Goal: Task Accomplishment & Management: Manage account settings

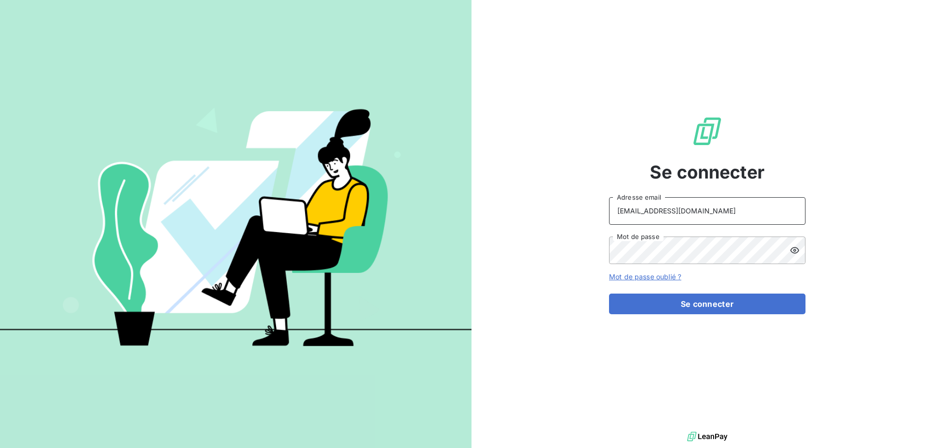
click at [712, 215] on input "[EMAIL_ADDRESS][DOMAIN_NAME]" at bounding box center [707, 211] width 196 height 28
type input "[EMAIL_ADDRESS][DOMAIN_NAME]"
click at [648, 308] on button "Se connecter" at bounding box center [707, 303] width 196 height 21
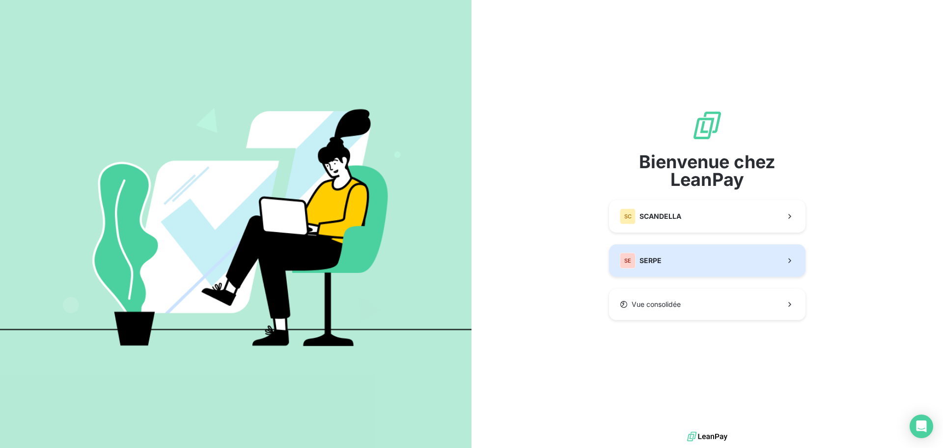
click at [674, 256] on button "SE SERPE" at bounding box center [707, 260] width 196 height 32
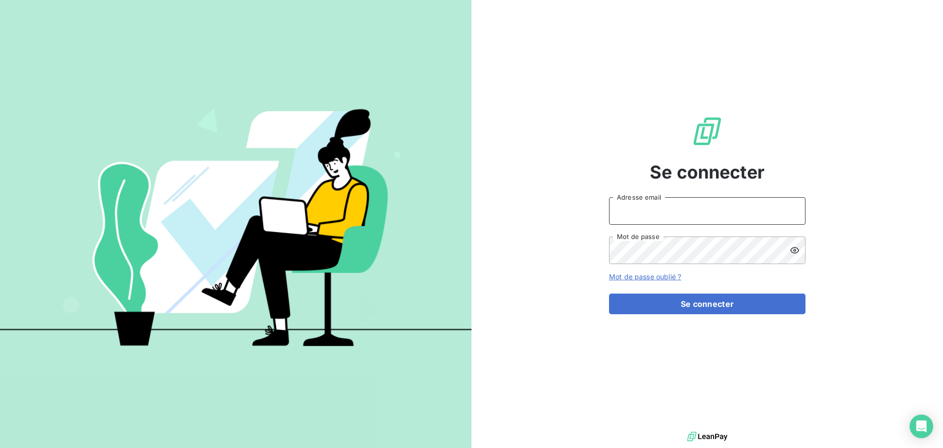
type input "[EMAIL_ADDRESS][DOMAIN_NAME]"
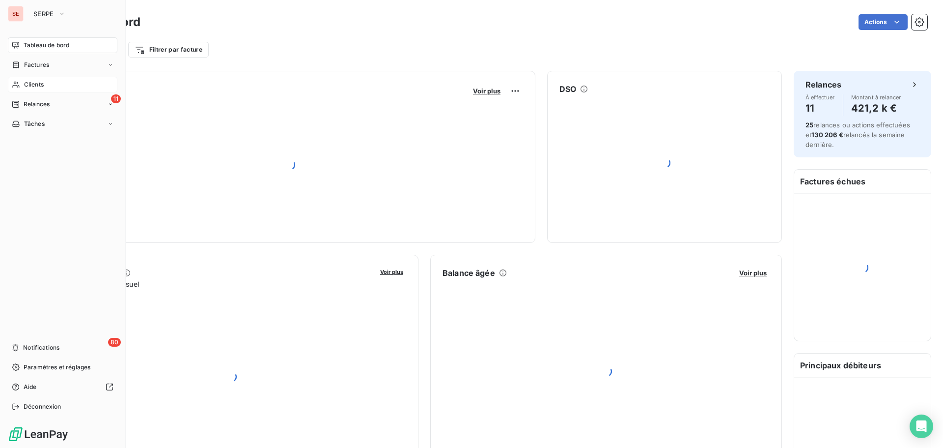
click at [38, 84] on span "Clients" at bounding box center [34, 84] width 20 height 9
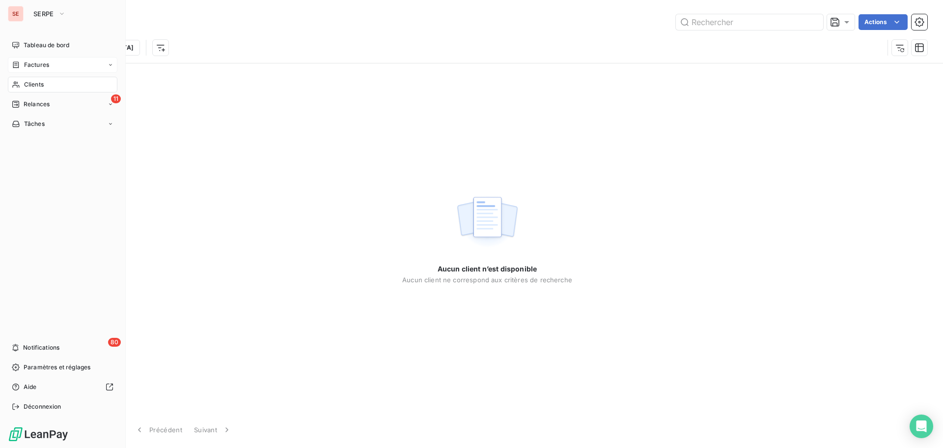
click at [56, 67] on div "Factures" at bounding box center [63, 65] width 110 height 16
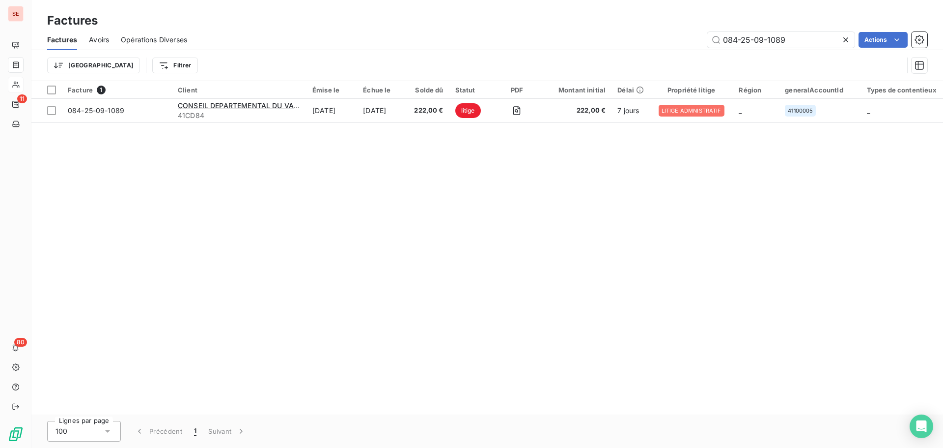
drag, startPoint x: 660, startPoint y: 40, endPoint x: 594, endPoint y: 35, distance: 65.5
click at [603, 36] on div "084-25-09-1089 Actions" at bounding box center [563, 40] width 729 height 16
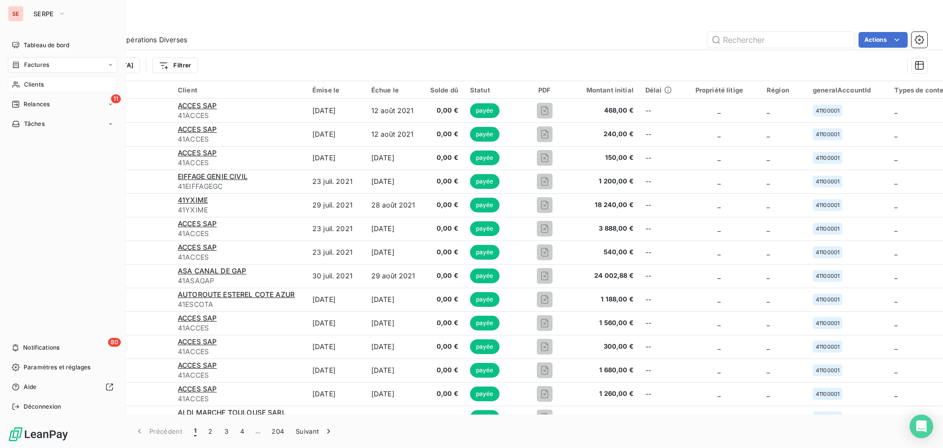
click at [29, 85] on span "Clients" at bounding box center [34, 84] width 20 height 9
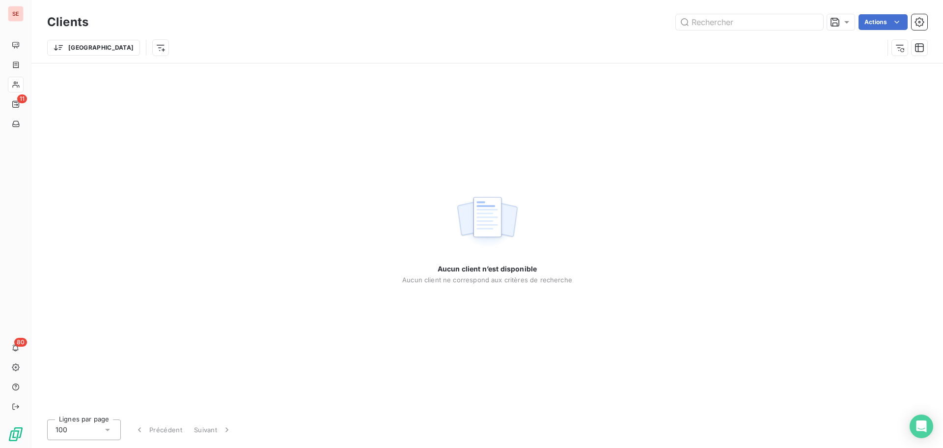
click at [233, 99] on div "Aucun client n’est disponible Aucun client ne correspond aux critères de recher…" at bounding box center [487, 237] width 912 height 348
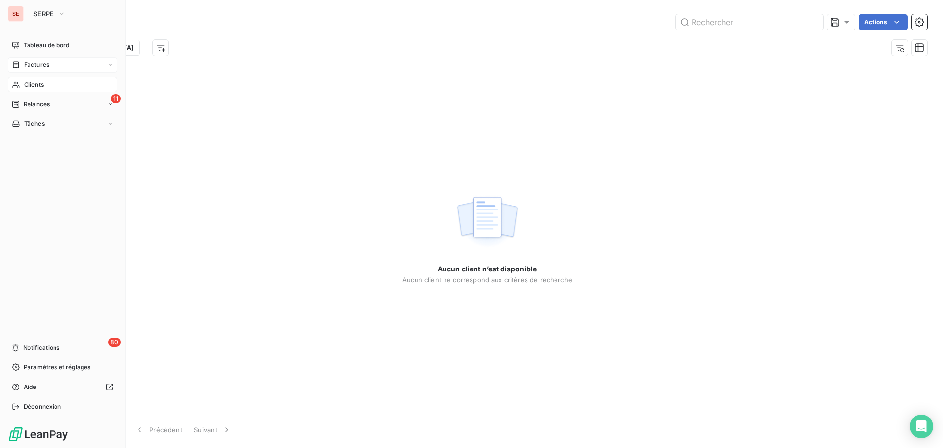
click at [31, 61] on span "Factures" at bounding box center [36, 64] width 25 height 9
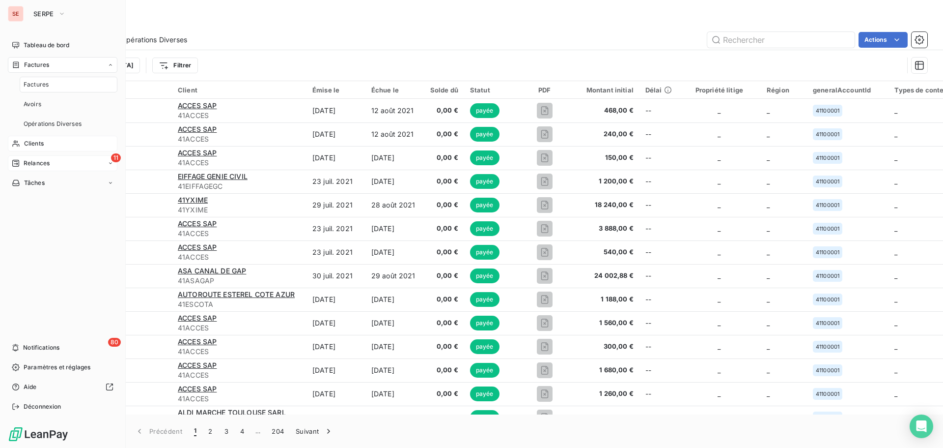
click at [30, 163] on span "Relances" at bounding box center [37, 163] width 26 height 9
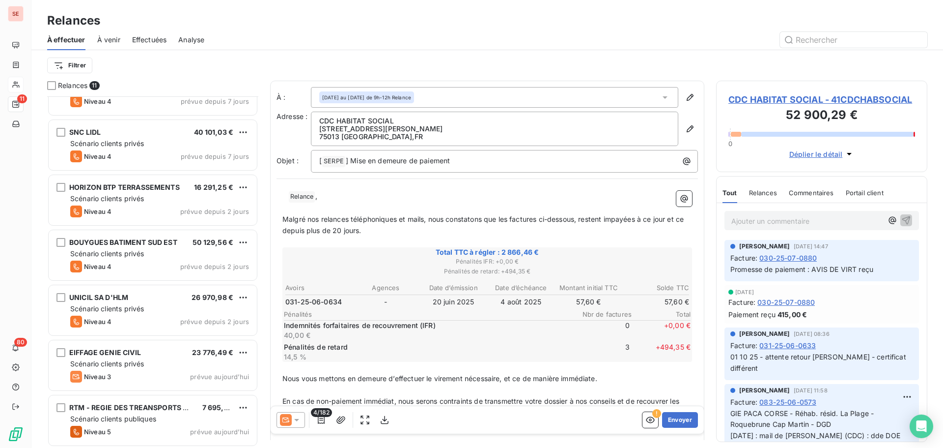
scroll to position [254, 0]
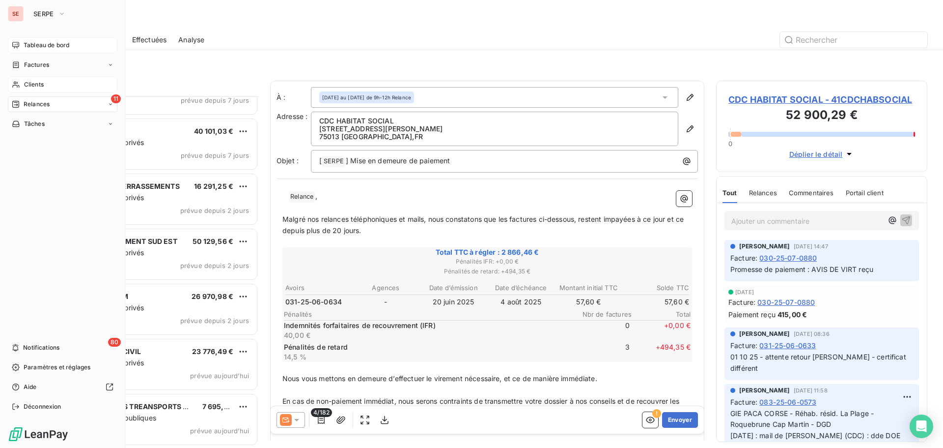
click at [43, 44] on span "Tableau de bord" at bounding box center [47, 45] width 46 height 9
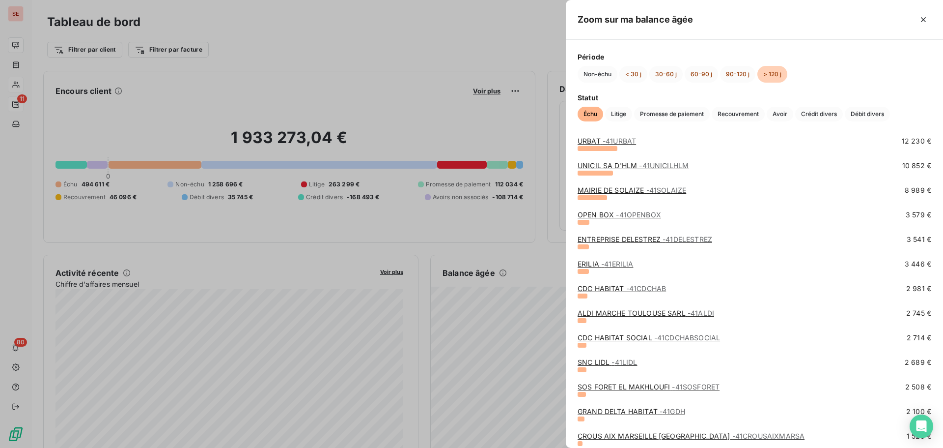
scroll to position [49, 0]
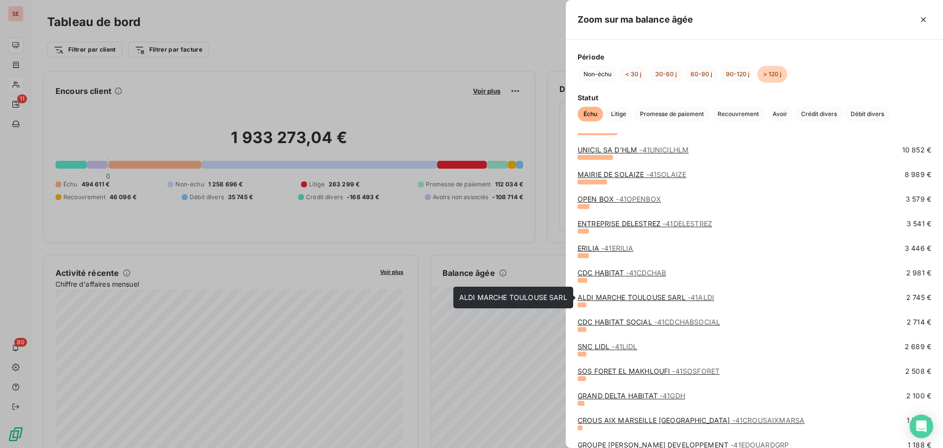
click at [606, 298] on link "ALDI MARCHE TOULOUSE SARL - 41ALDI" at bounding box center [646, 297] width 137 height 8
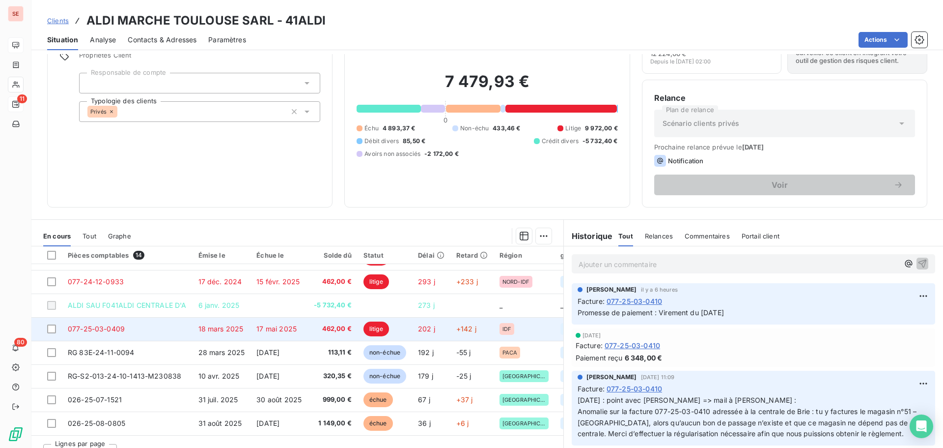
scroll to position [66, 0]
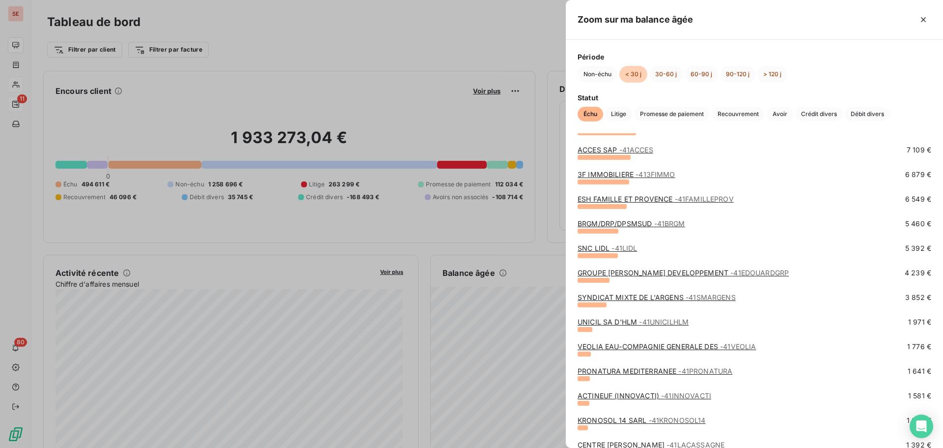
scroll to position [196, 0]
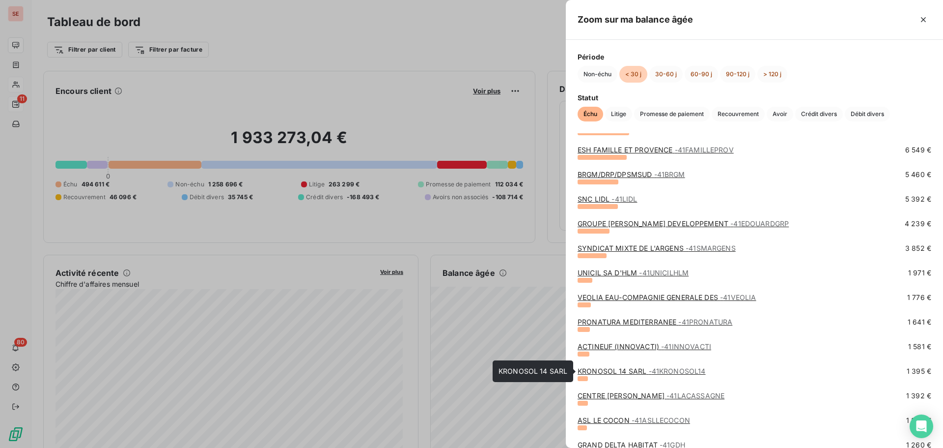
click at [620, 371] on link "KRONOSOL 14 SARL - 41KRONOSOL14" at bounding box center [642, 370] width 128 height 8
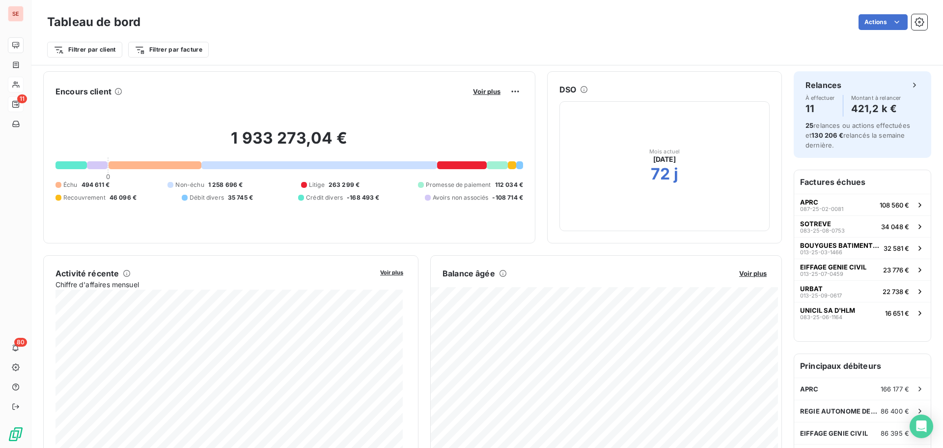
scroll to position [1, 0]
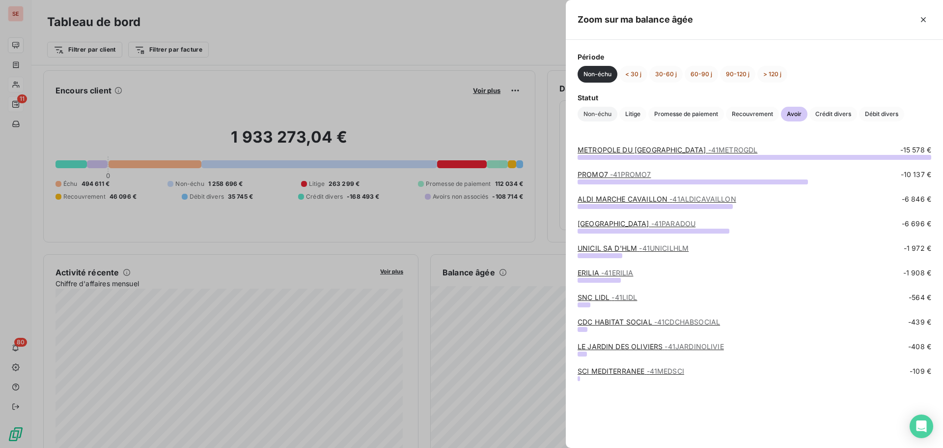
click at [598, 113] on span "Non-échu" at bounding box center [598, 114] width 40 height 15
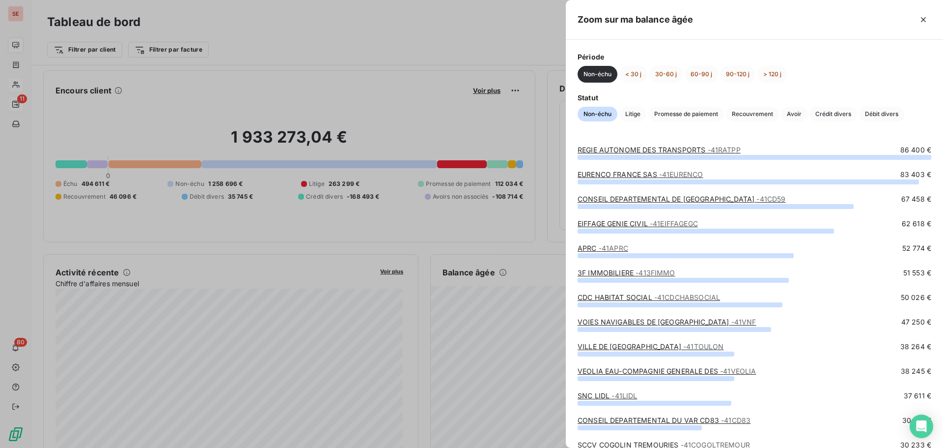
click at [486, 229] on div at bounding box center [471, 224] width 943 height 448
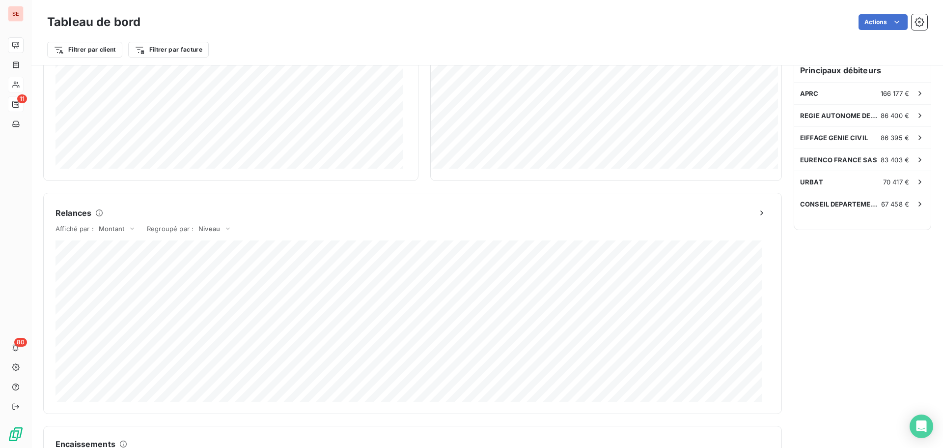
scroll to position [296, 0]
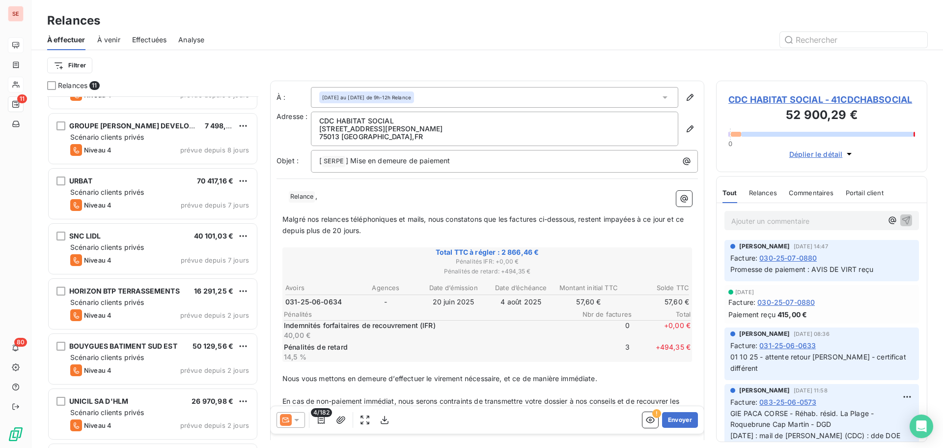
scroll to position [205, 0]
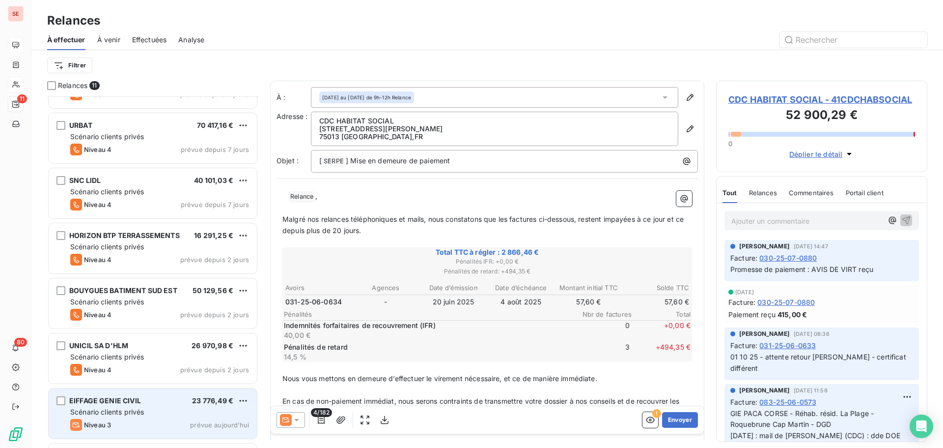
click at [127, 409] on span "Scénario clients privés" at bounding box center [107, 411] width 74 height 8
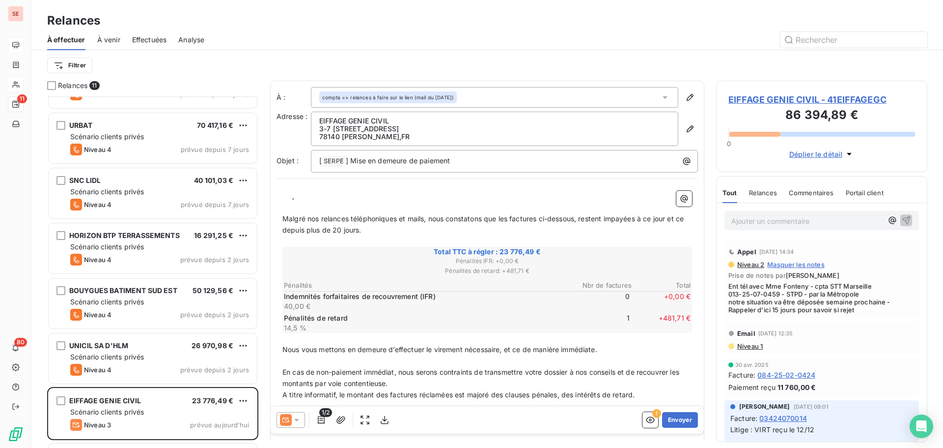
click at [297, 417] on icon at bounding box center [297, 420] width 10 height 10
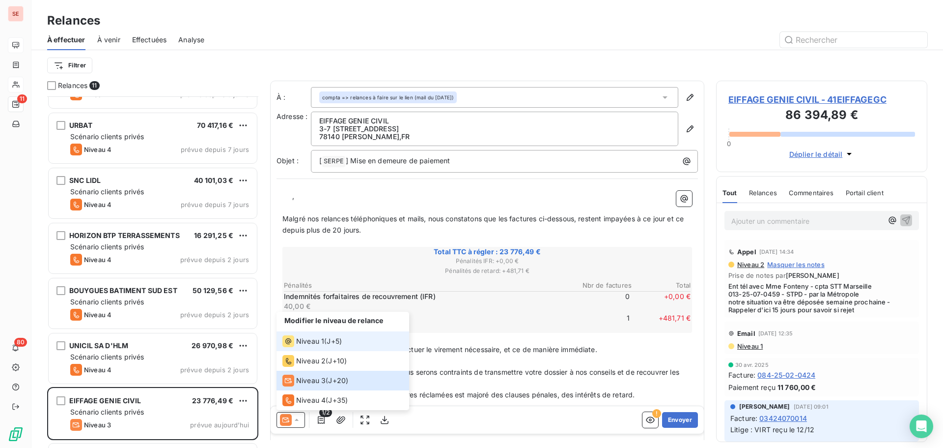
click at [303, 335] on div "Niveau 1" at bounding box center [303, 341] width 42 height 12
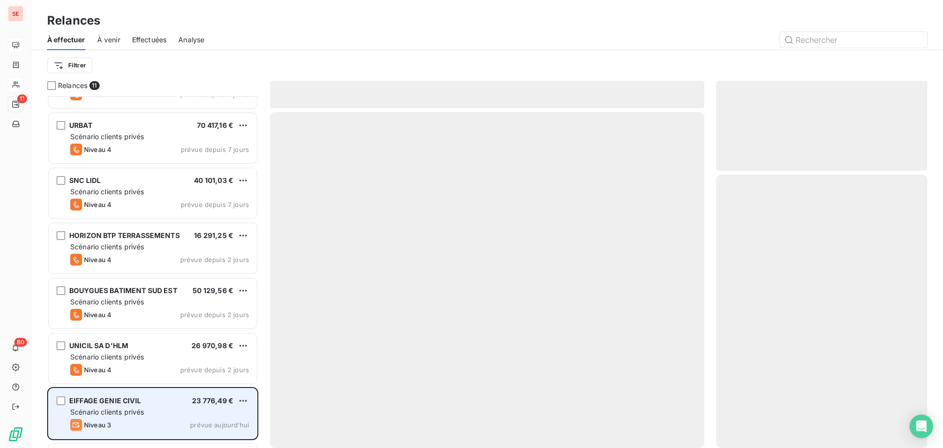
click at [97, 409] on span "Scénario clients privés" at bounding box center [107, 411] width 74 height 8
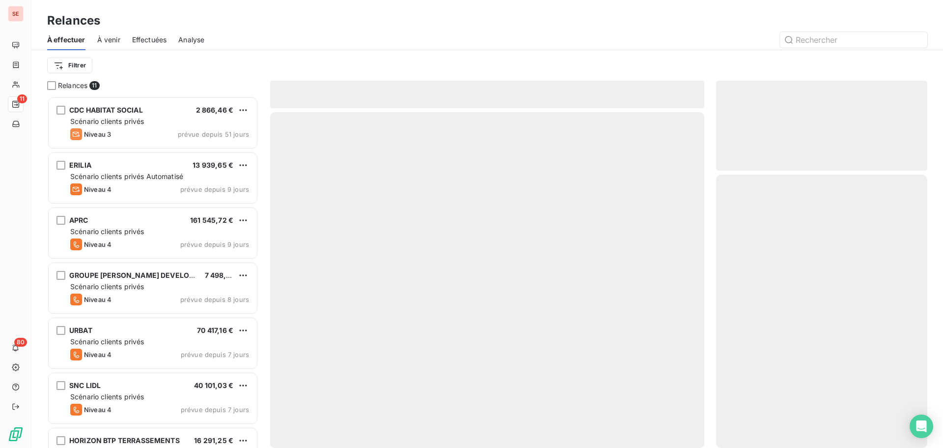
scroll to position [344, 204]
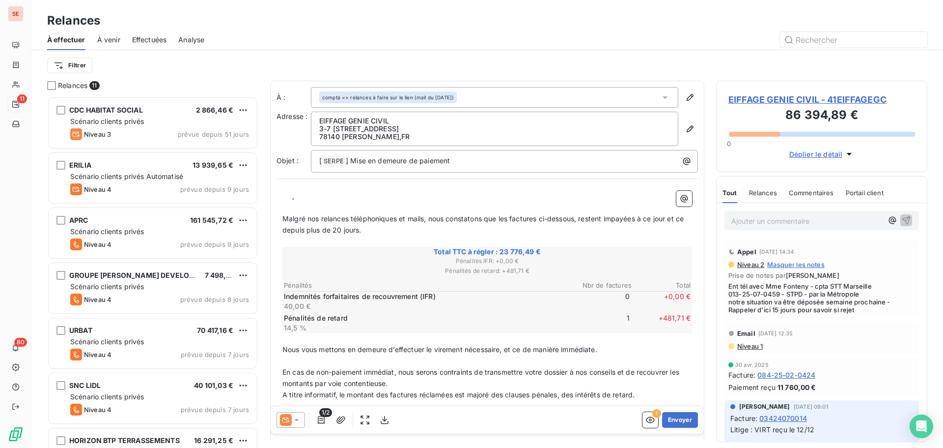
drag, startPoint x: 129, startPoint y: 336, endPoint x: 420, endPoint y: 44, distance: 412.0
click at [421, 47] on div at bounding box center [571, 40] width 711 height 16
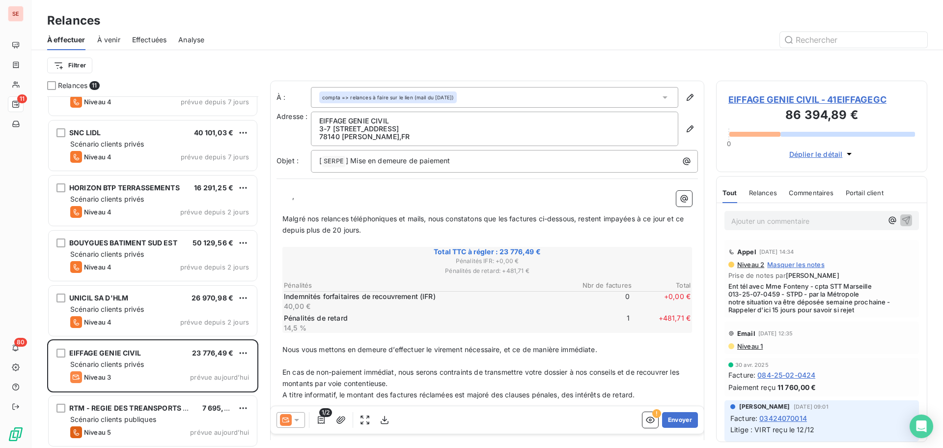
scroll to position [254, 0]
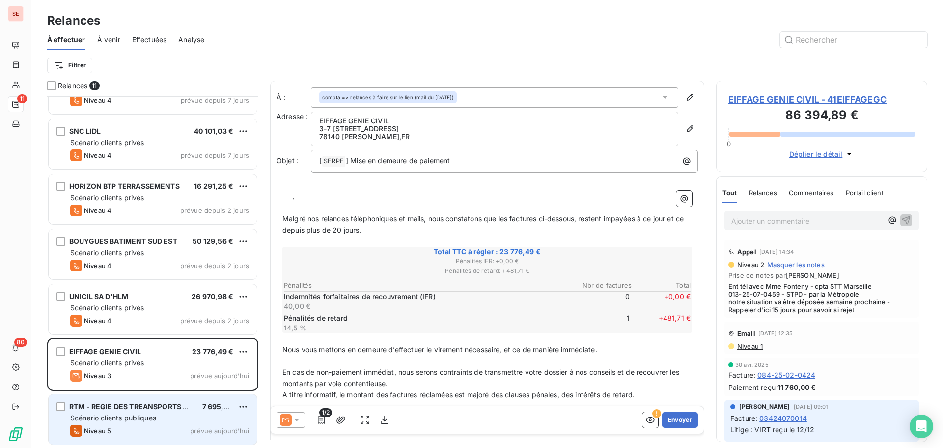
click at [105, 415] on span "Scénario clients publiques" at bounding box center [113, 417] width 86 height 8
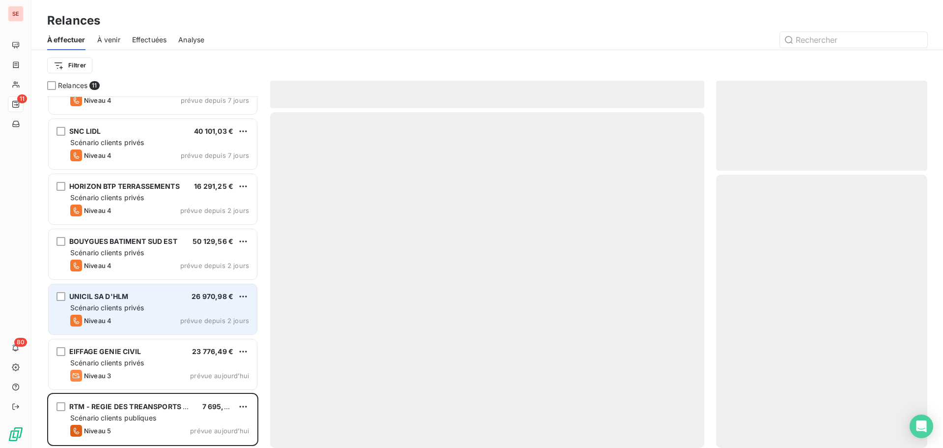
click at [111, 308] on span "Scénario clients privés" at bounding box center [107, 307] width 74 height 8
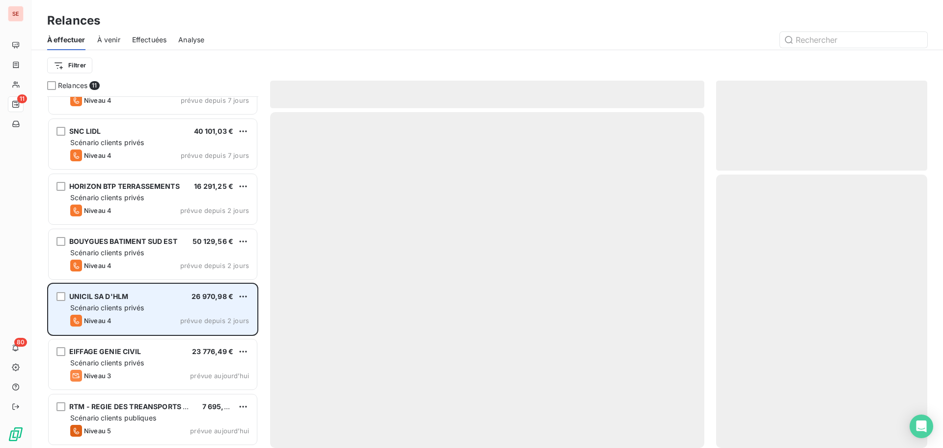
click at [147, 301] on div "UNICIL SA D'HLM 26 970,98 € Scénario clients privés Niveau 4 prévue depuis 2 jo…" at bounding box center [153, 309] width 208 height 50
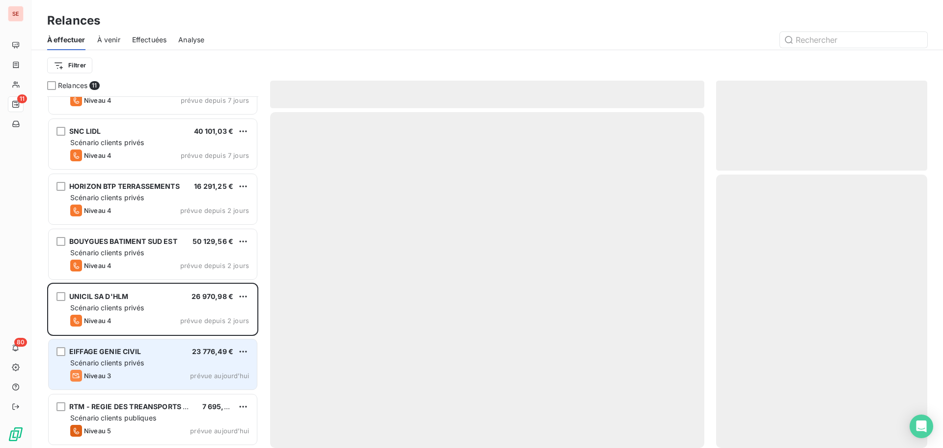
drag, startPoint x: 147, startPoint y: 301, endPoint x: 134, endPoint y: 368, distance: 69.1
click at [134, 368] on div "EIFFAGE GENIE CIVIL 23 776,49 € Scénario clients privés Niveau 3 prévue aujourd…" at bounding box center [153, 364] width 208 height 50
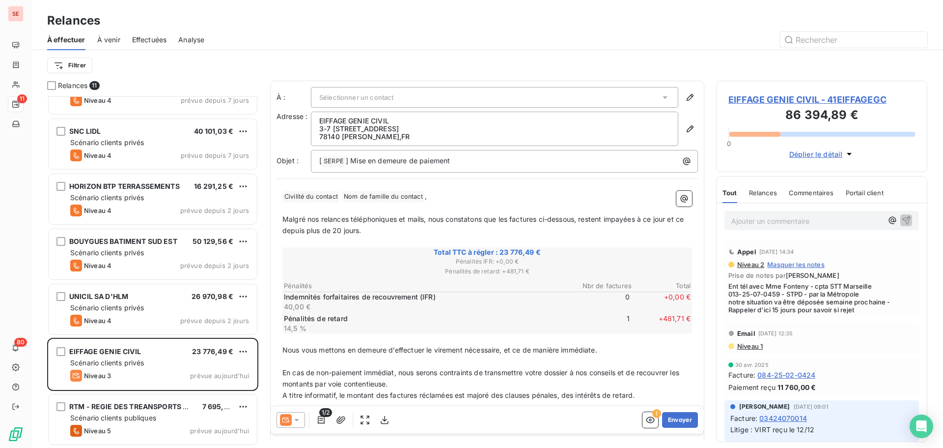
click at [299, 421] on icon at bounding box center [297, 420] width 10 height 10
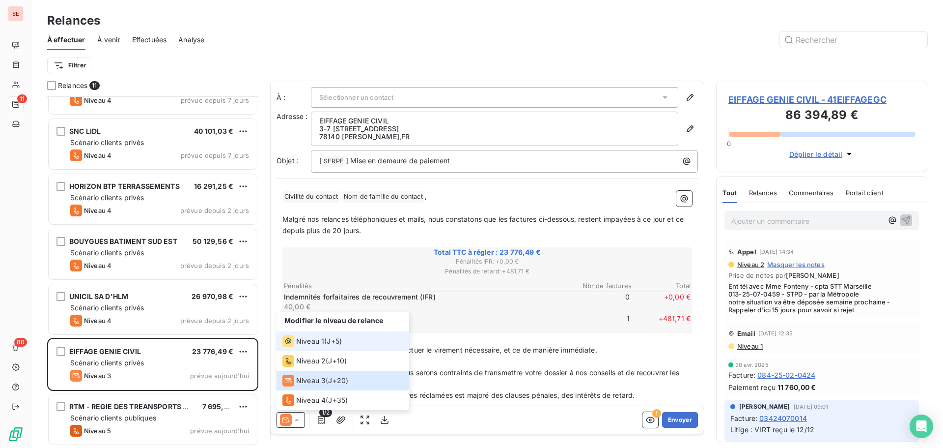
click at [323, 341] on span "Niveau 1" at bounding box center [310, 341] width 28 height 10
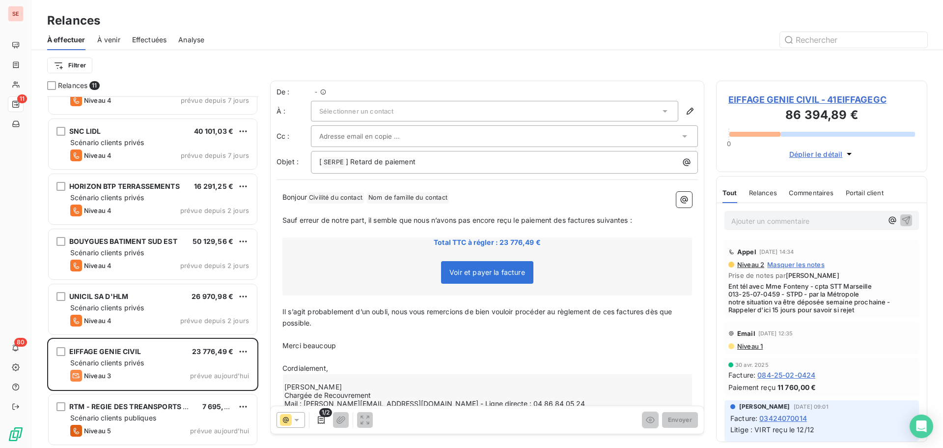
scroll to position [344, 204]
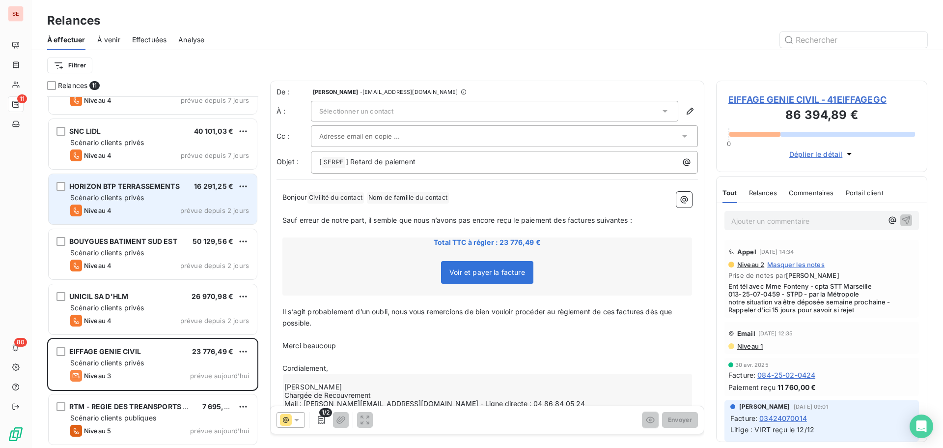
click at [107, 200] on span "Scénario clients privés" at bounding box center [107, 197] width 74 height 8
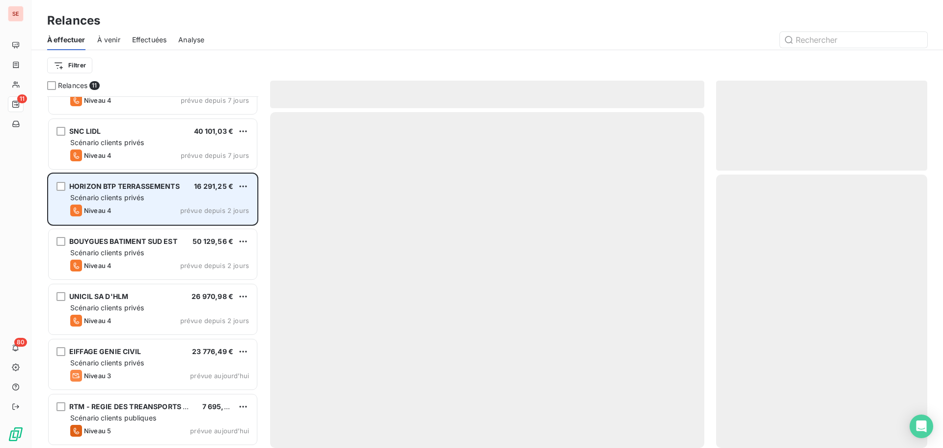
click at [140, 188] on span "HORIZON BTP TERRASSEMENTS" at bounding box center [124, 186] width 111 height 8
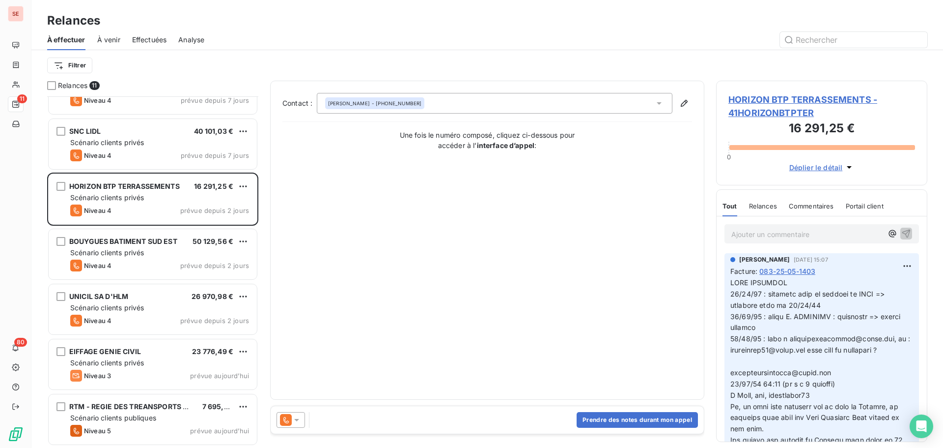
click at [299, 421] on icon at bounding box center [297, 420] width 10 height 10
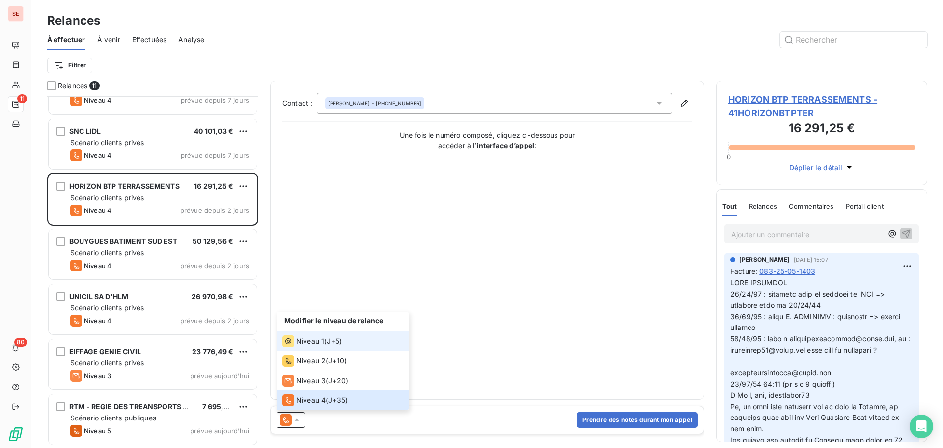
click at [330, 338] on span "J+5 )" at bounding box center [334, 341] width 15 height 10
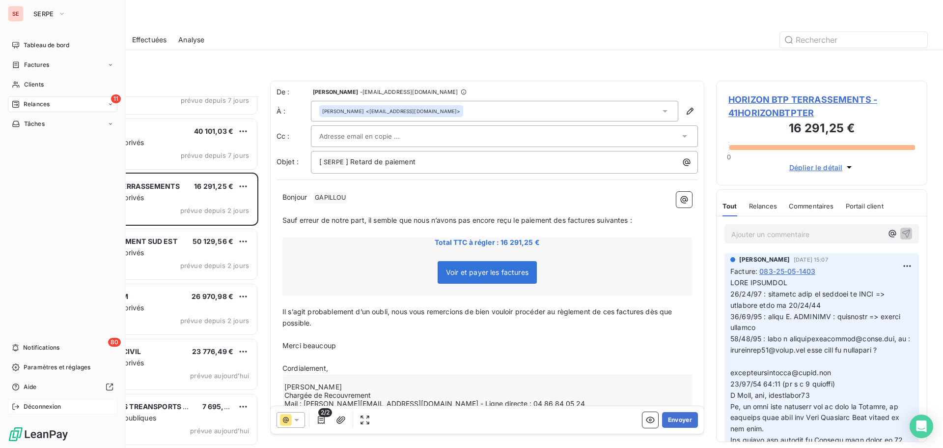
click at [31, 405] on span "Déconnexion" at bounding box center [43, 406] width 38 height 9
